Goal: Obtain resource: Download file/media

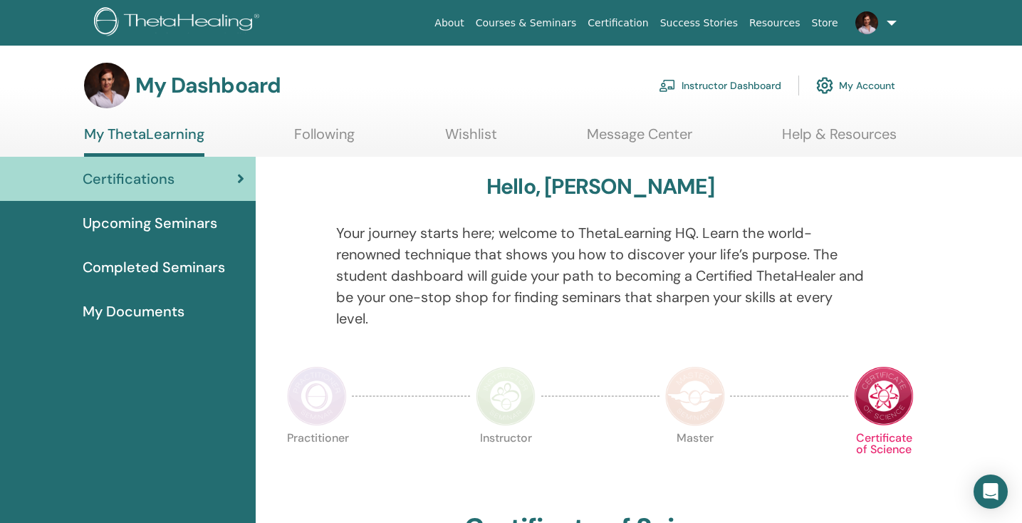
click at [749, 88] on link "Instructor Dashboard" at bounding box center [720, 85] width 122 height 31
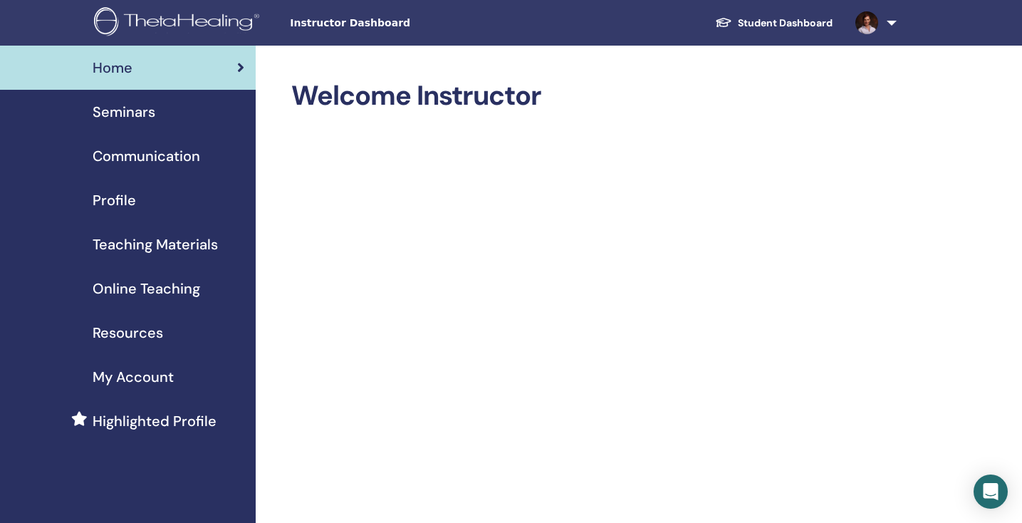
click at [137, 246] on span "Teaching Materials" at bounding box center [155, 244] width 125 height 21
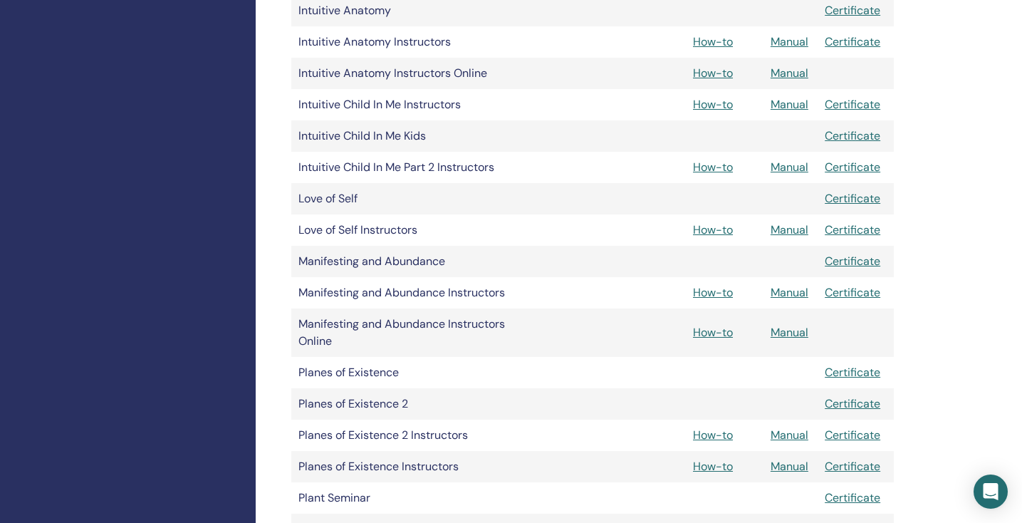
scroll to position [1346, 0]
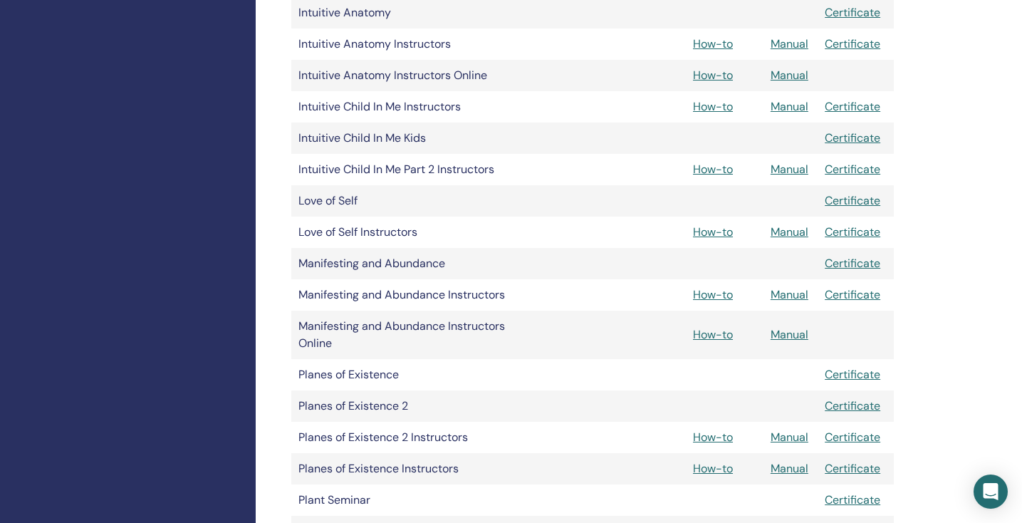
click at [786, 231] on link "Manual" at bounding box center [790, 231] width 38 height 15
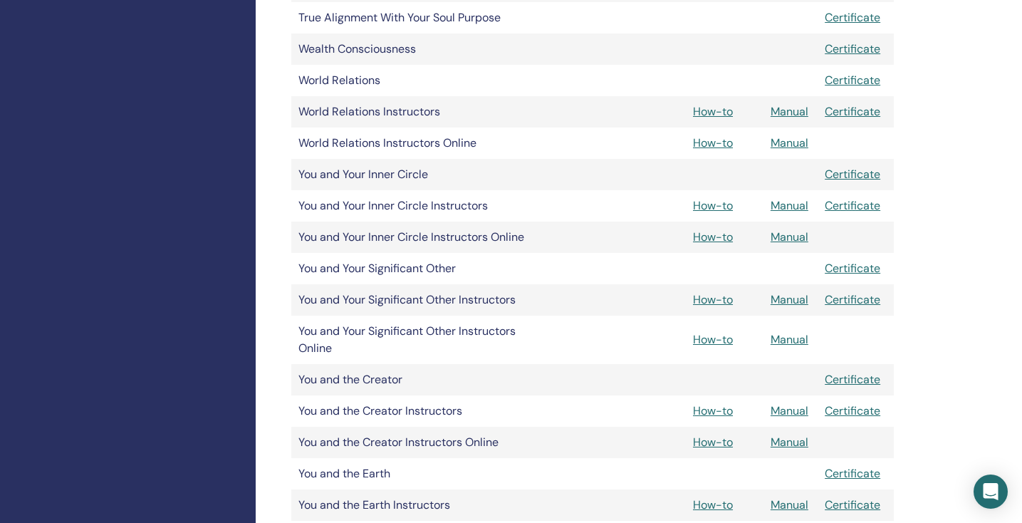
scroll to position [2256, 0]
click at [793, 441] on link "Manual" at bounding box center [790, 441] width 38 height 15
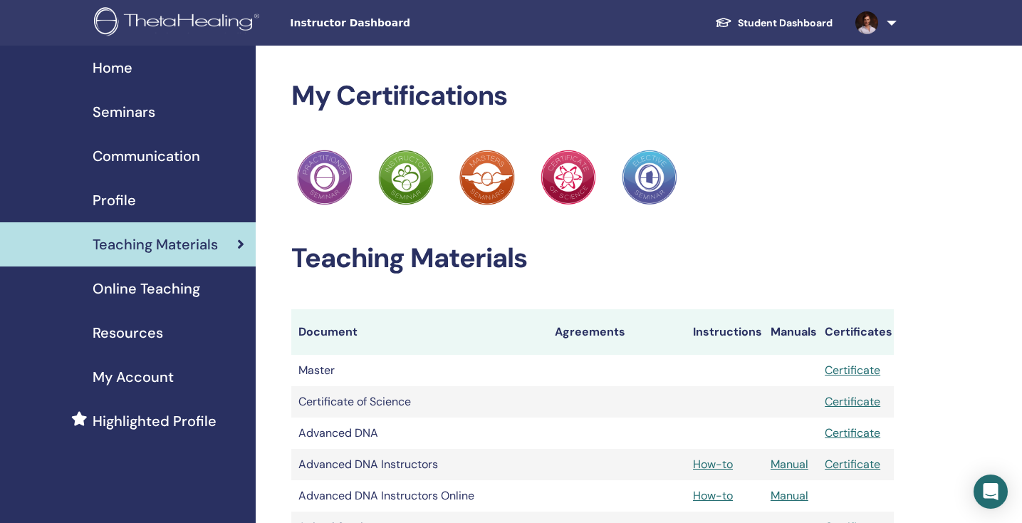
scroll to position [2256, 0]
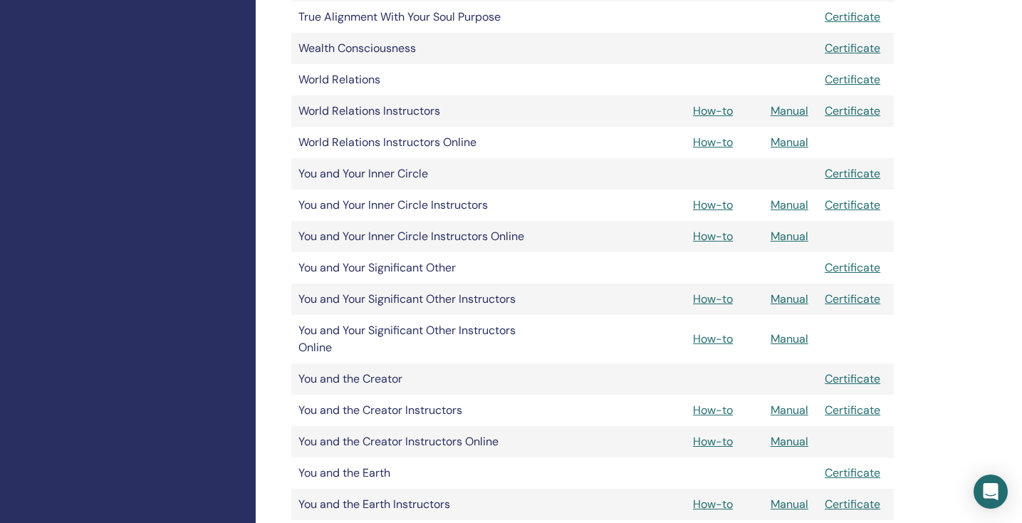
click at [789, 407] on link "Manual" at bounding box center [790, 409] width 38 height 15
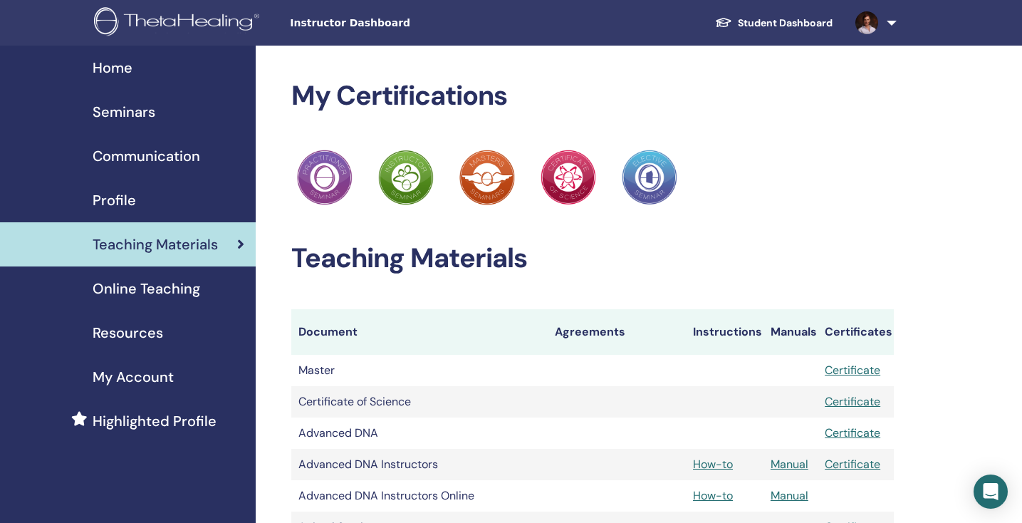
click at [124, 382] on span "My Account" at bounding box center [133, 376] width 81 height 21
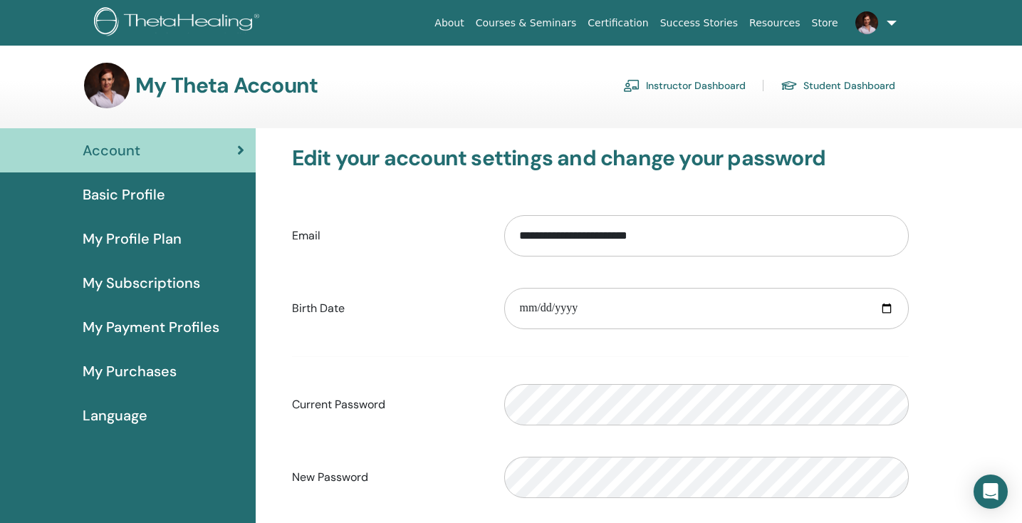
click at [130, 194] on span "Basic Profile" at bounding box center [124, 194] width 83 height 21
